Goal: Task Accomplishment & Management: Complete application form

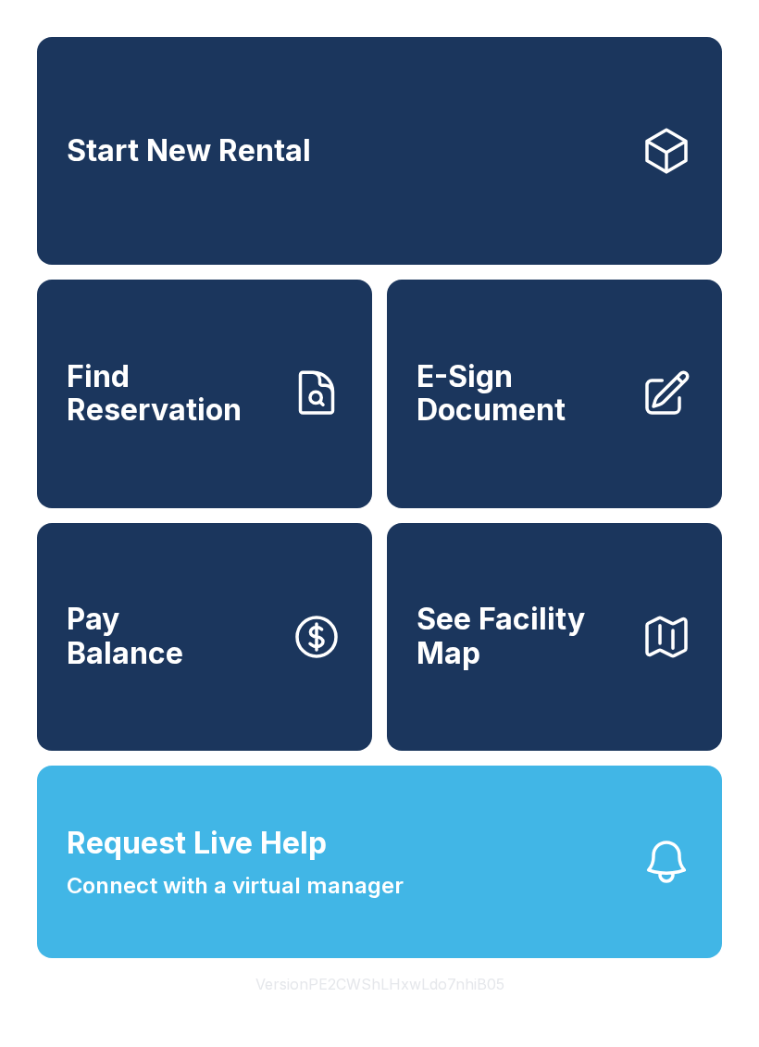
click at [0, 731] on div "Start New Rental Find Reservation E-Sign Document Pay Balance See Facility Map …" at bounding box center [379, 523] width 759 height 1047
click at [719, 101] on link "Start New Rental" at bounding box center [379, 151] width 685 height 228
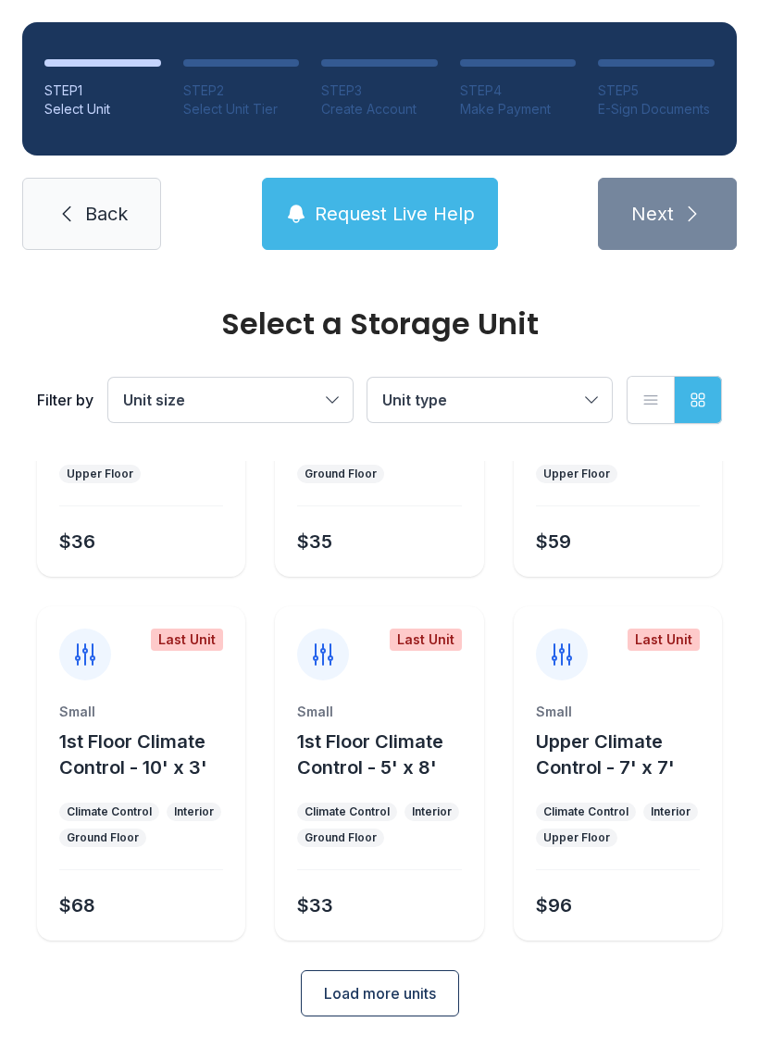
scroll to position [220, 0]
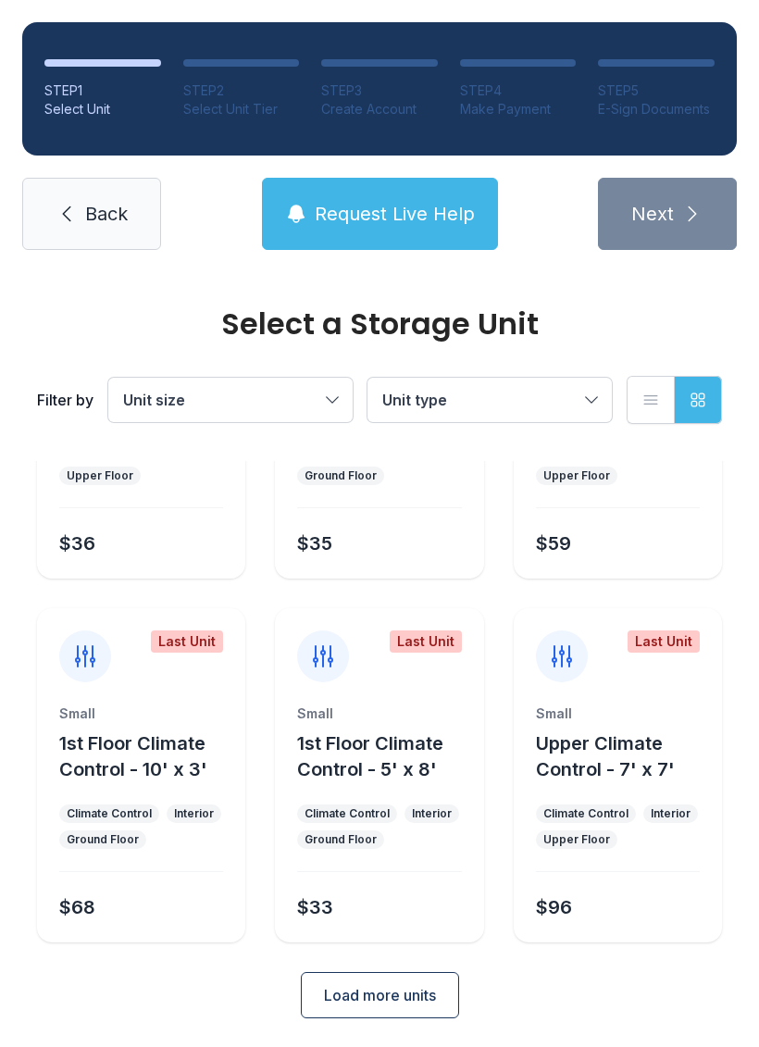
click at [400, 200] on button "Request Live Help" at bounding box center [380, 214] width 236 height 72
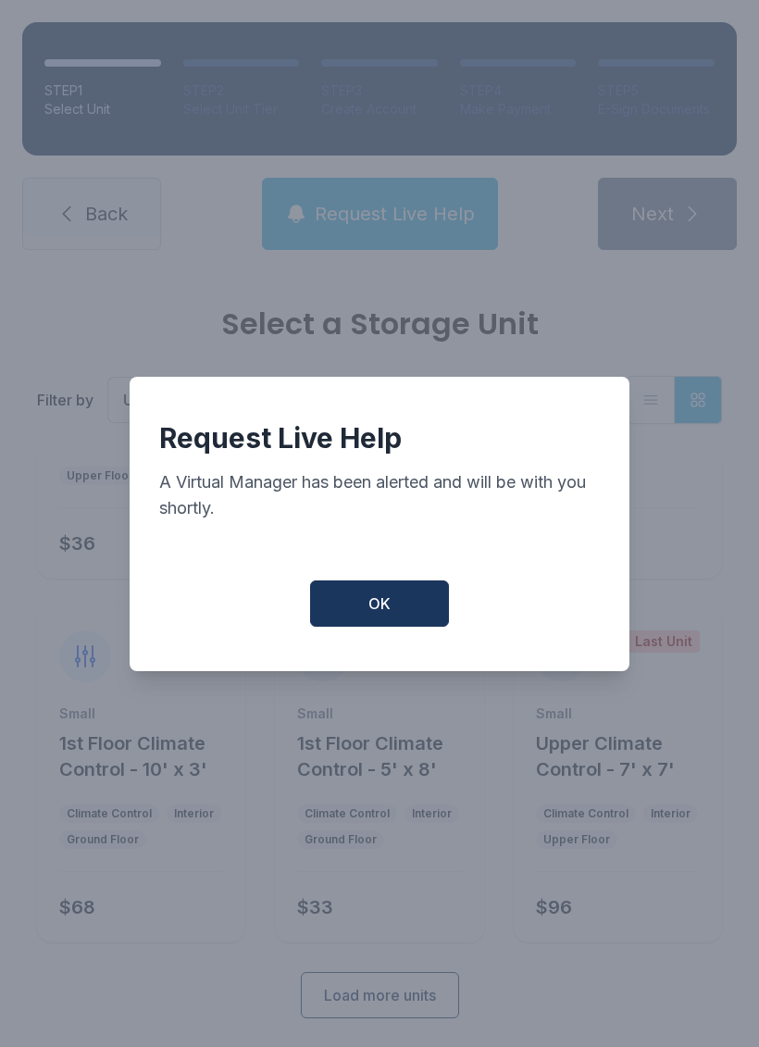
click at [366, 618] on button "OK" at bounding box center [379, 603] width 139 height 46
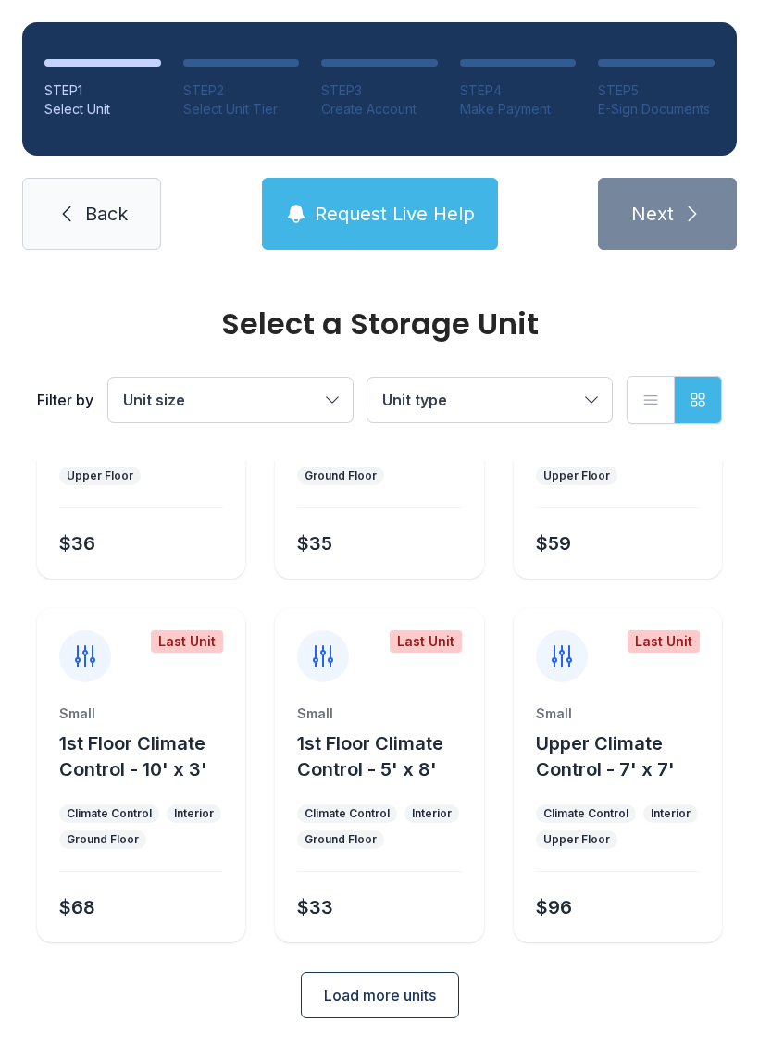
click at [314, 227] on button "Request Live Help" at bounding box center [380, 214] width 236 height 72
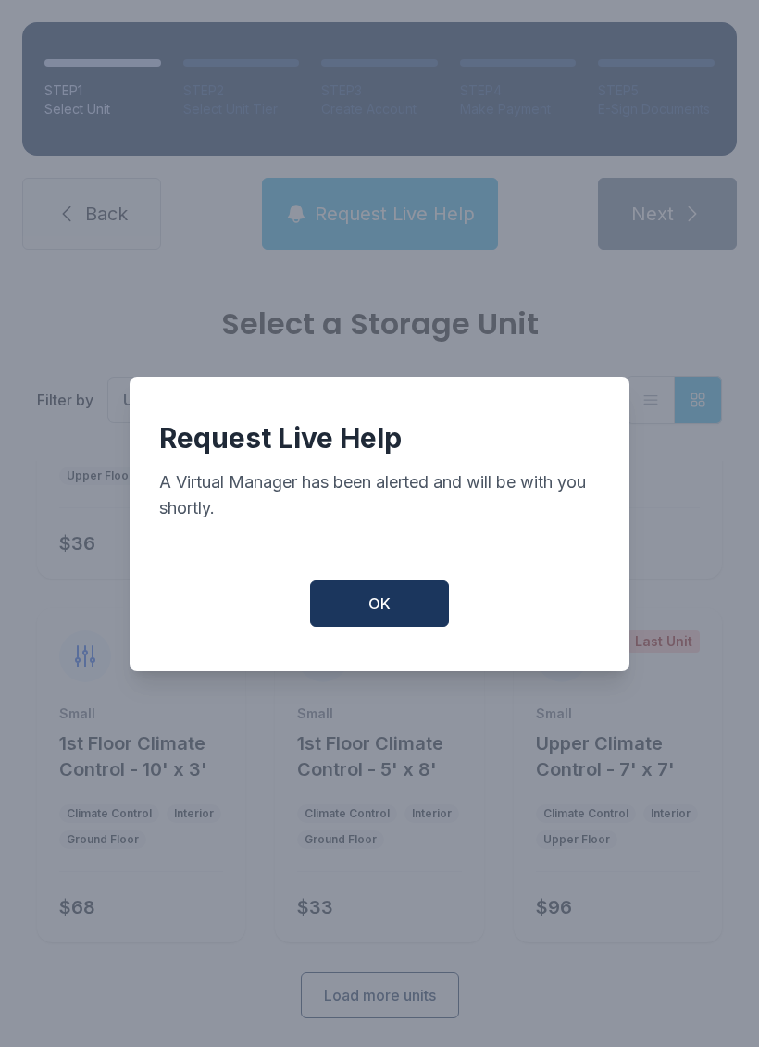
click at [391, 617] on button "OK" at bounding box center [379, 603] width 139 height 46
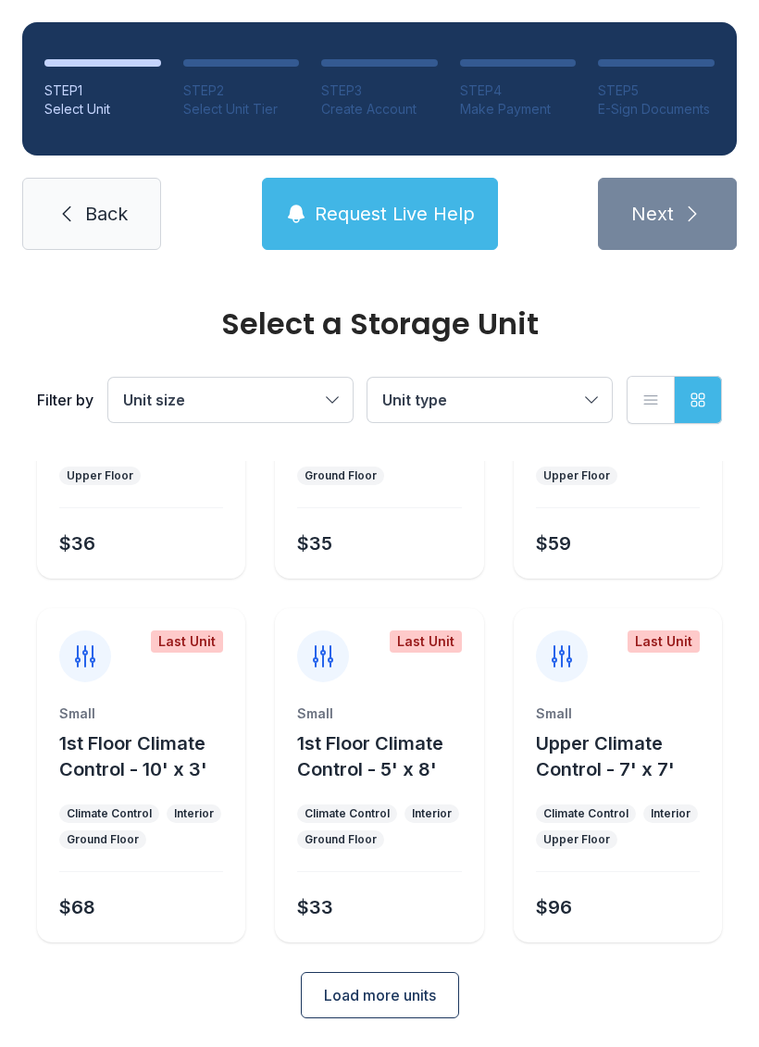
click at [375, 205] on span "Request Live Help" at bounding box center [395, 214] width 160 height 26
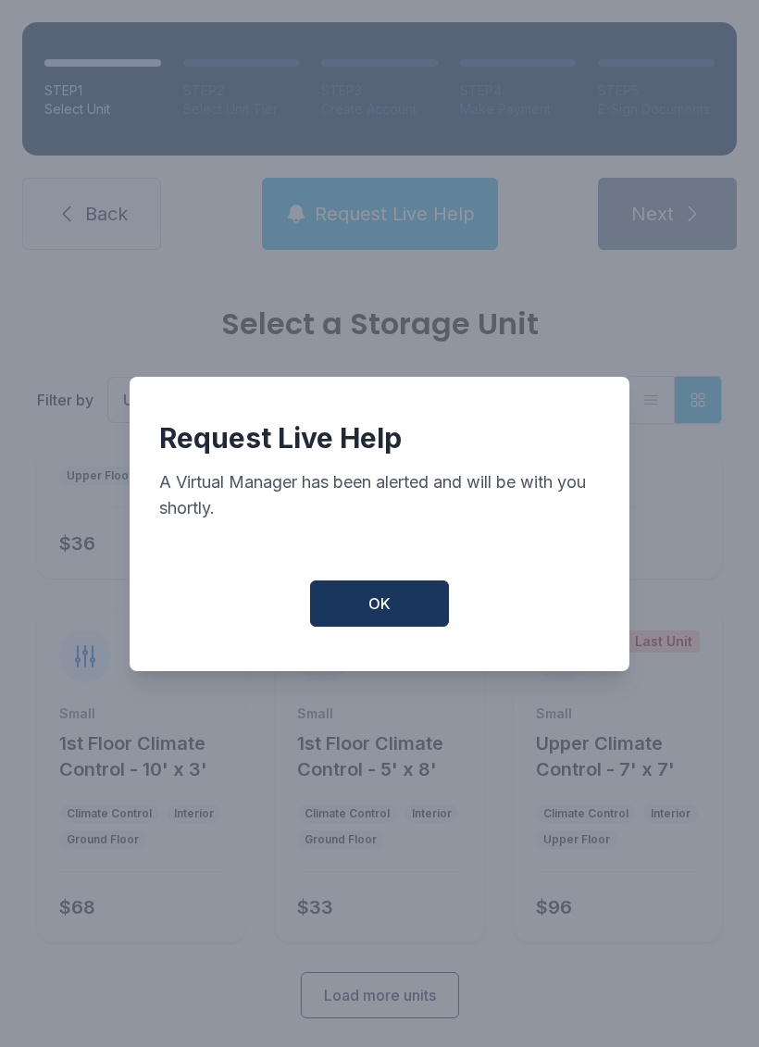
click at [391, 617] on button "OK" at bounding box center [379, 603] width 139 height 46
